Goal: Task Accomplishment & Management: Use online tool/utility

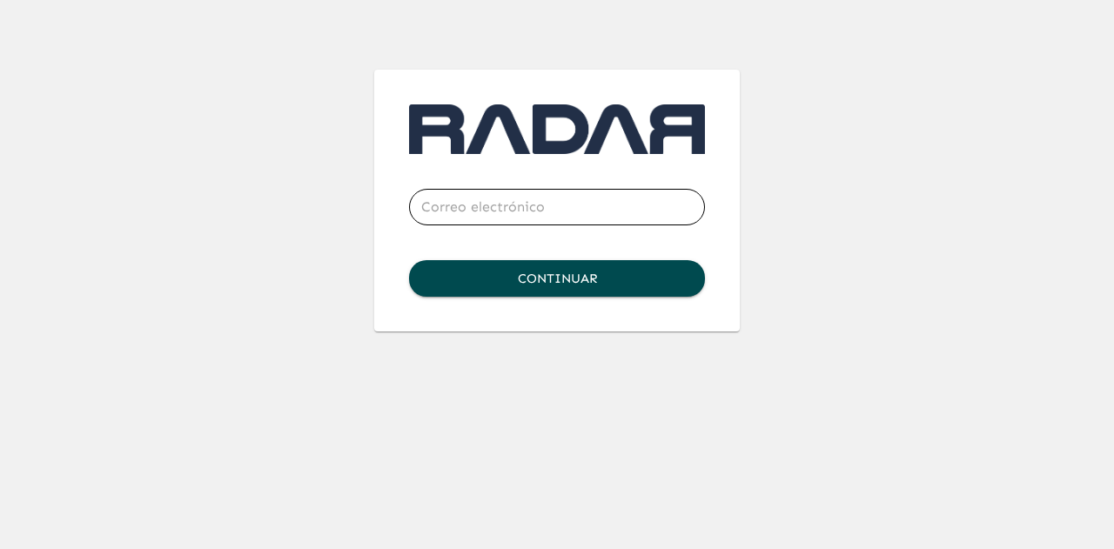
click at [444, 202] on input "email" at bounding box center [557, 207] width 296 height 49
type input "[EMAIL_ADDRESS][DOMAIN_NAME]"
click at [514, 271] on button "Continuar" at bounding box center [557, 278] width 296 height 37
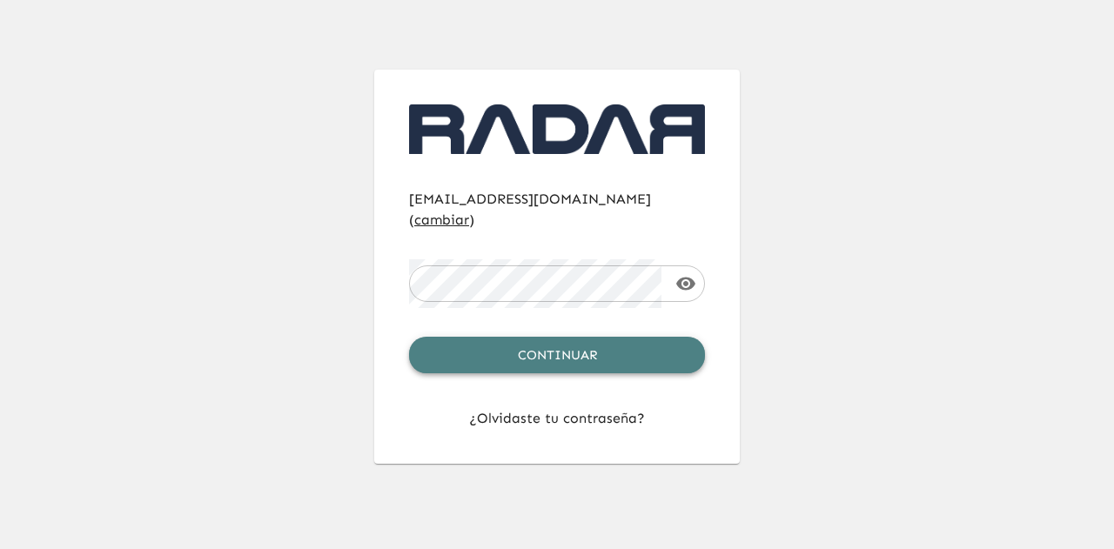
click at [569, 337] on button "Continuar" at bounding box center [557, 355] width 296 height 37
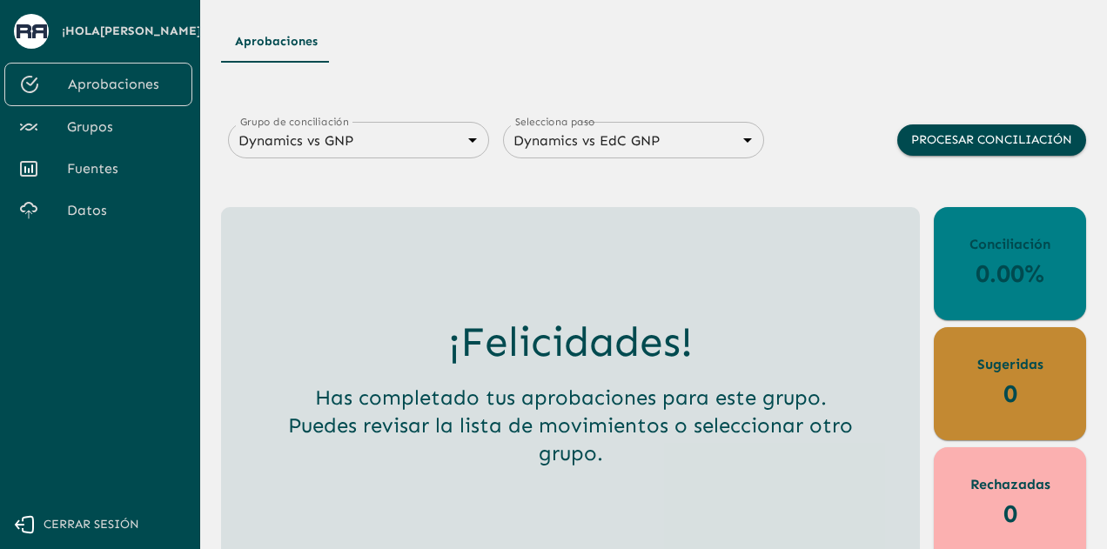
click at [467, 139] on body "Se están procesando los movimientos. Algunas acciones permanecerán deshabilitad…" at bounding box center [553, 274] width 1107 height 549
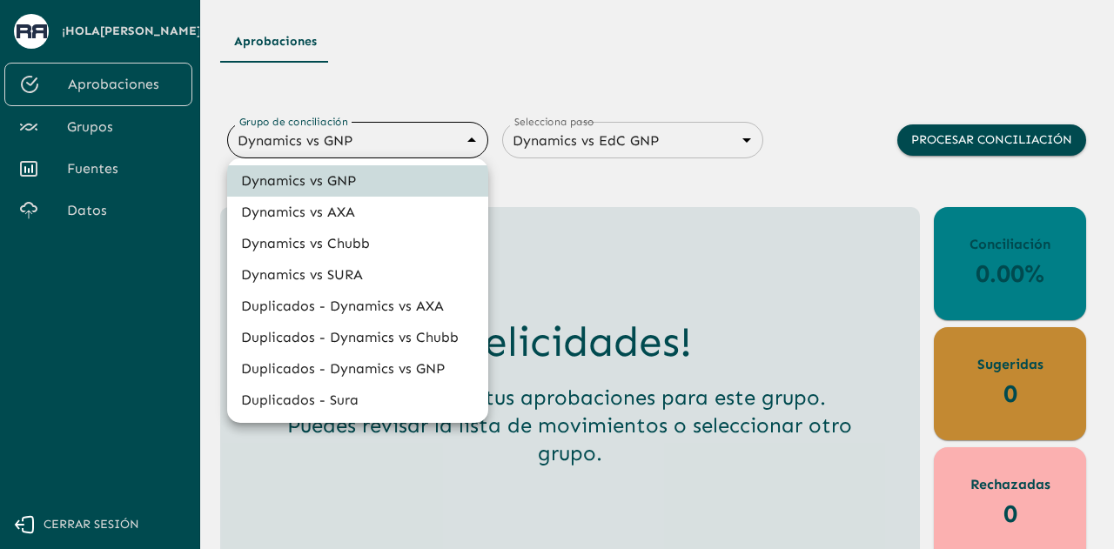
click at [365, 276] on li "Dynamics vs SURA" at bounding box center [357, 274] width 261 height 31
type input "68d558db3b2e539d2514dabf"
type input "68d558ce6259dbec3a958864"
